Goal: Information Seeking & Learning: Learn about a topic

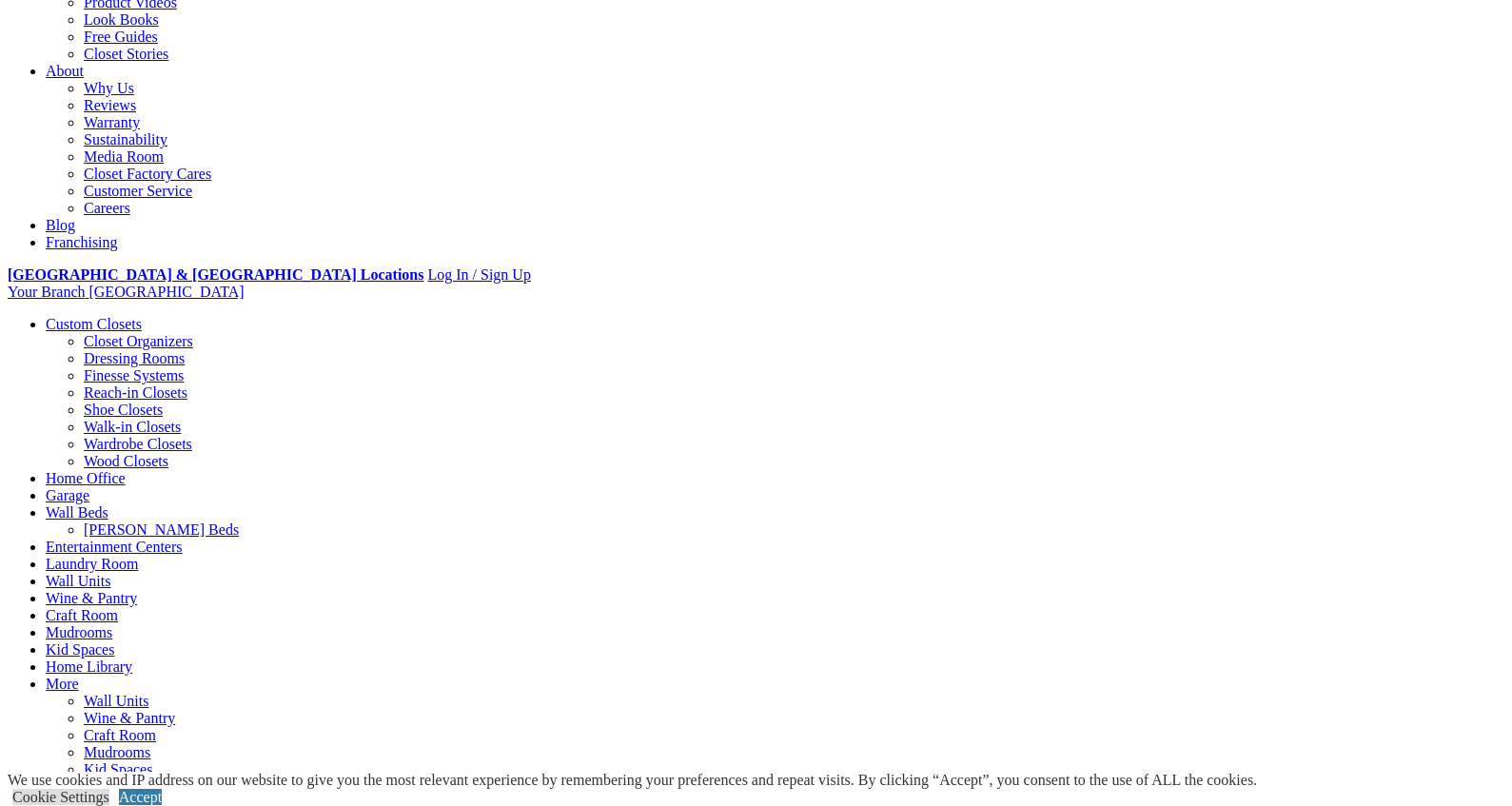
scroll to position [475, 0]
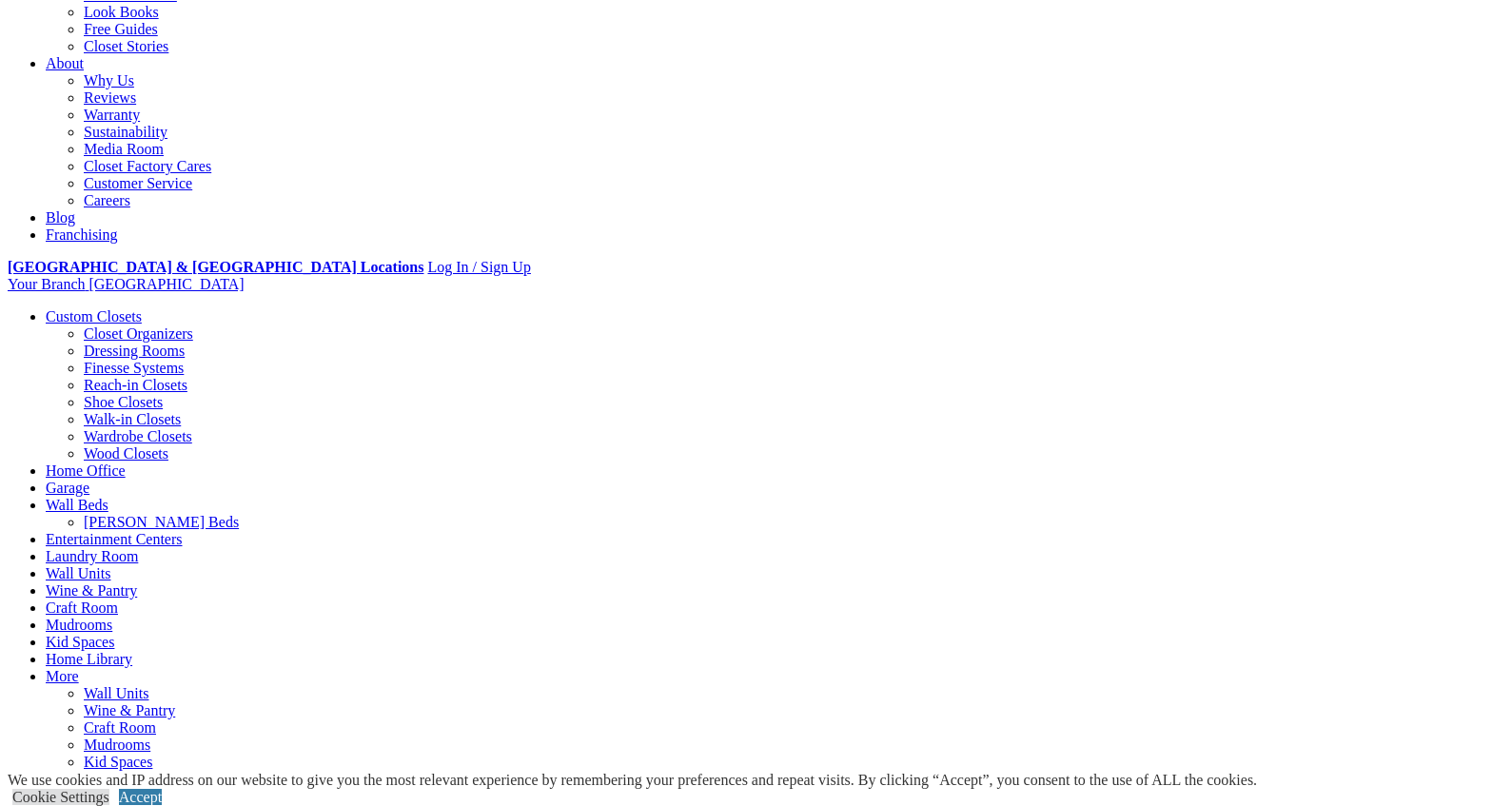
click at [130, 342] on link "Dressing Rooms" at bounding box center [134, 350] width 100 height 16
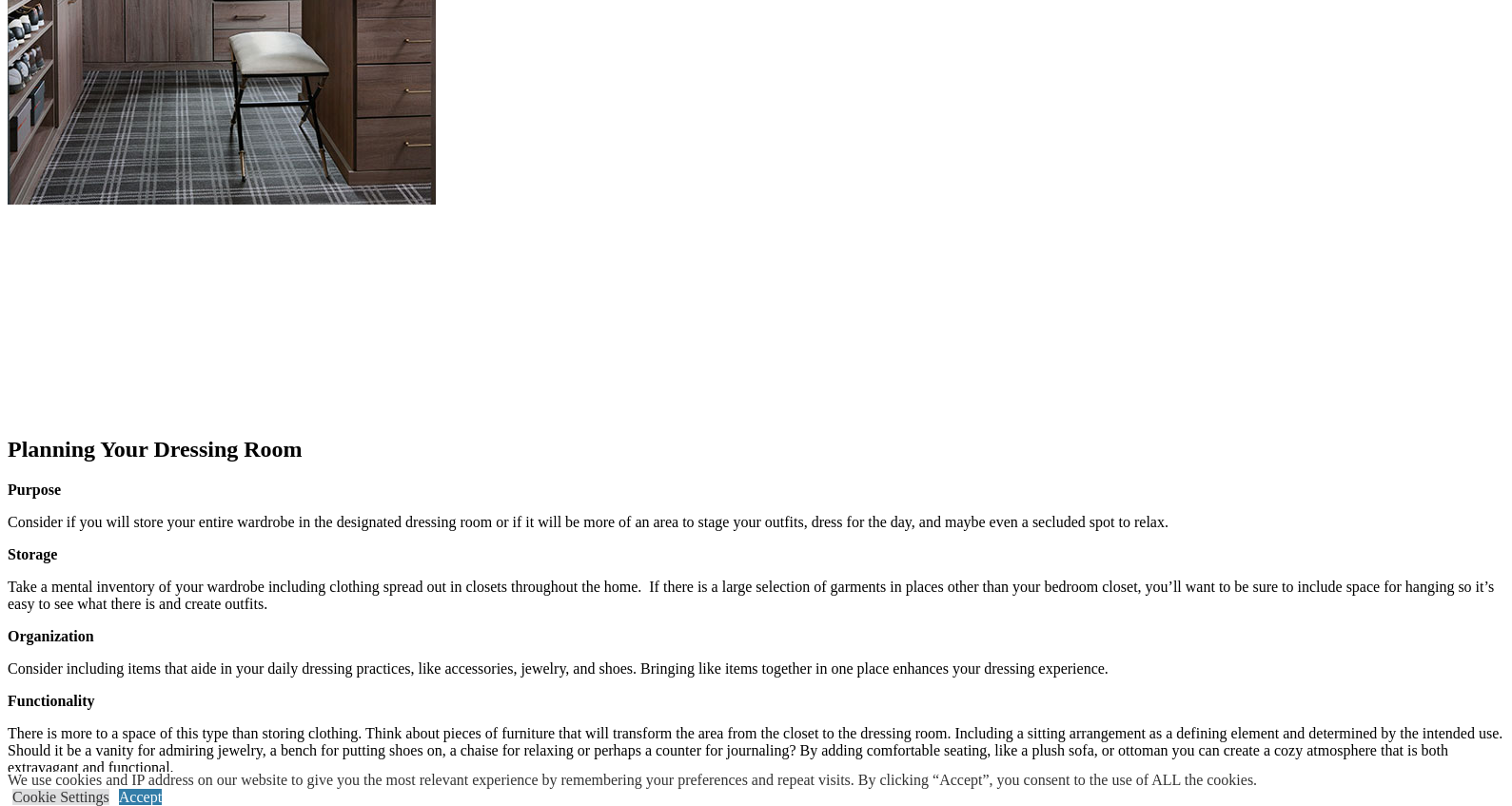
scroll to position [2568, 0]
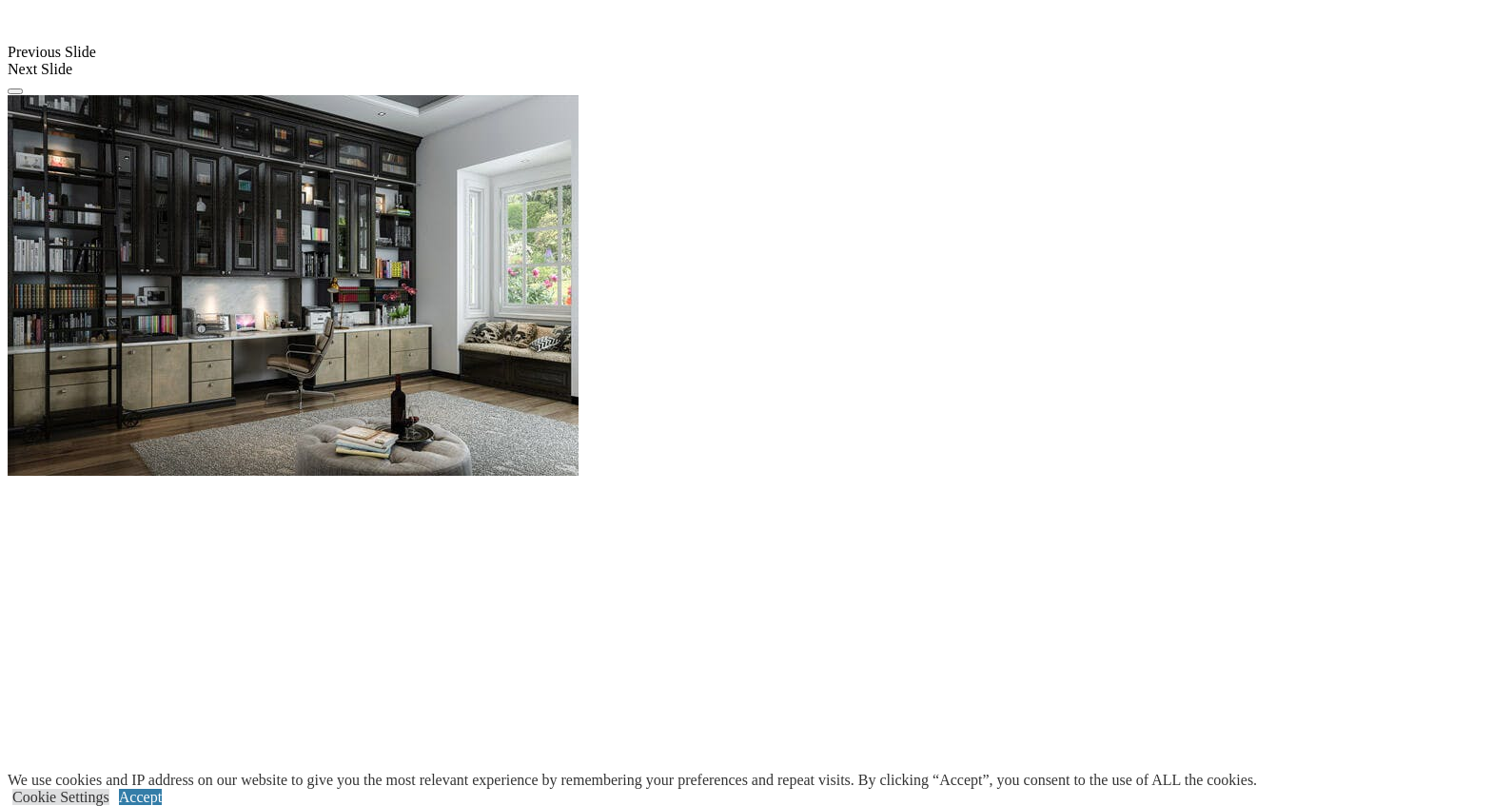
scroll to position [2568, 0]
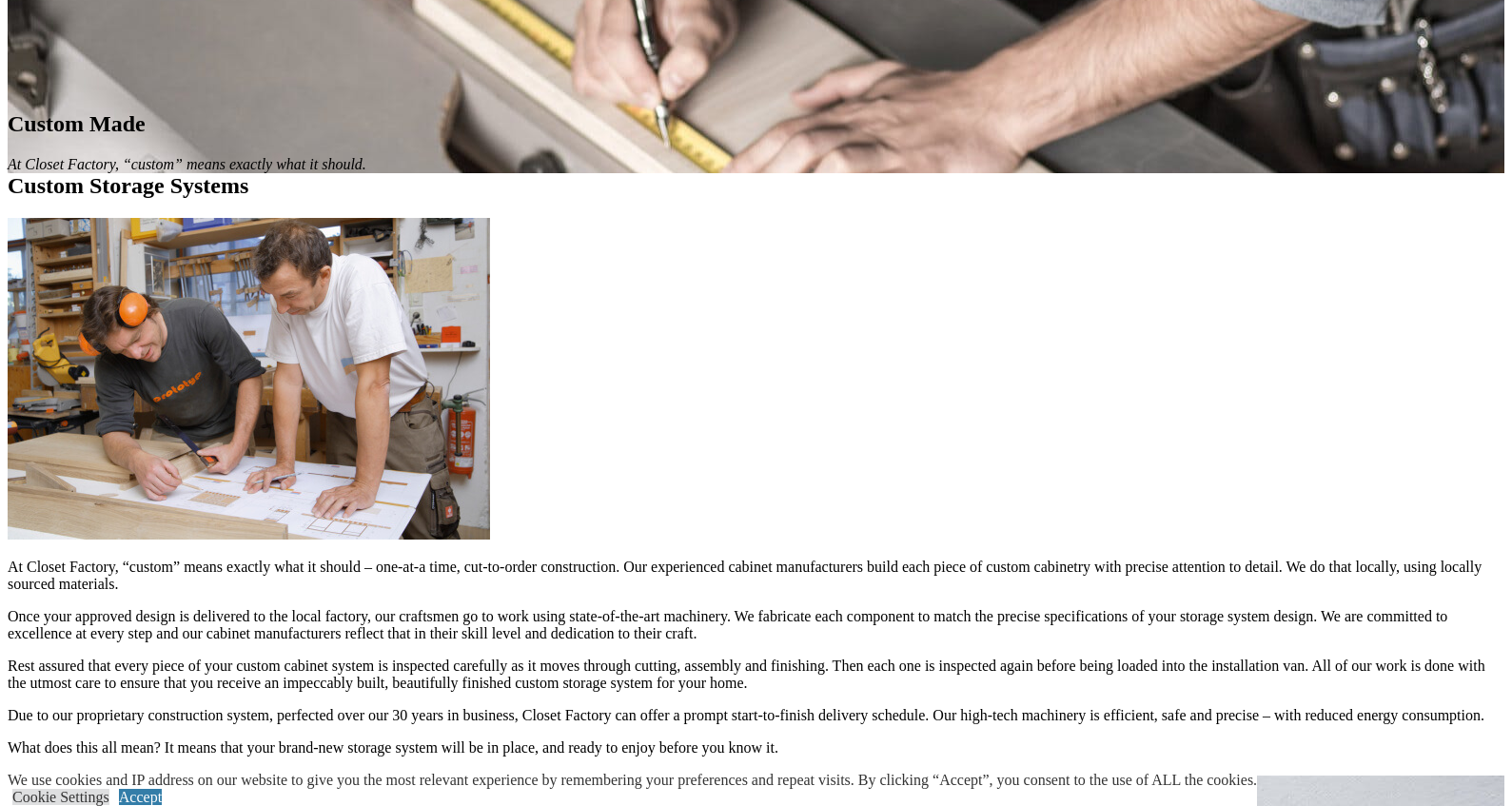
scroll to position [1830, 0]
